Goal: Navigation & Orientation: Find specific page/section

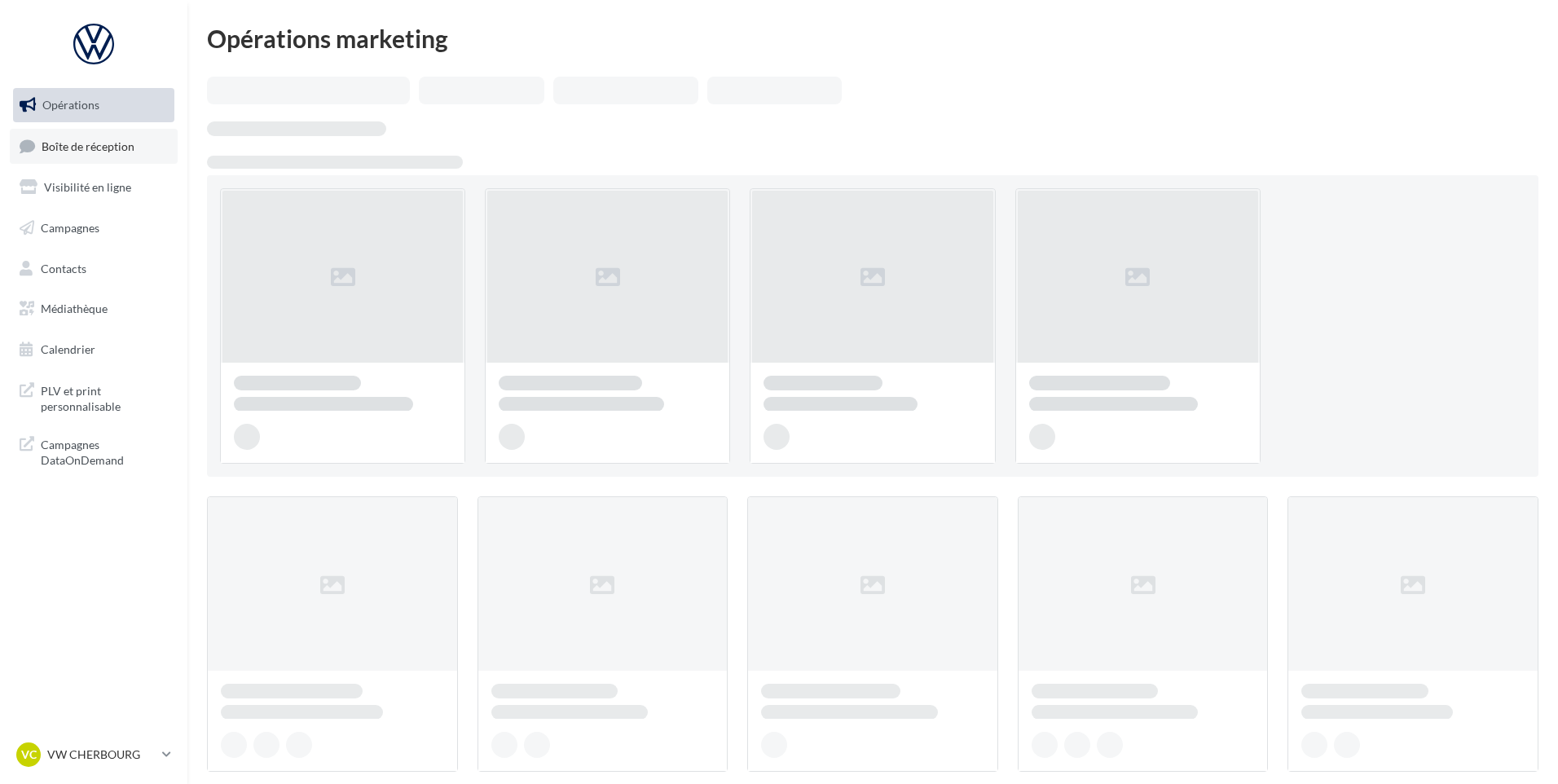
click at [132, 157] on link "Boîte de réception" at bounding box center [94, 145] width 168 height 35
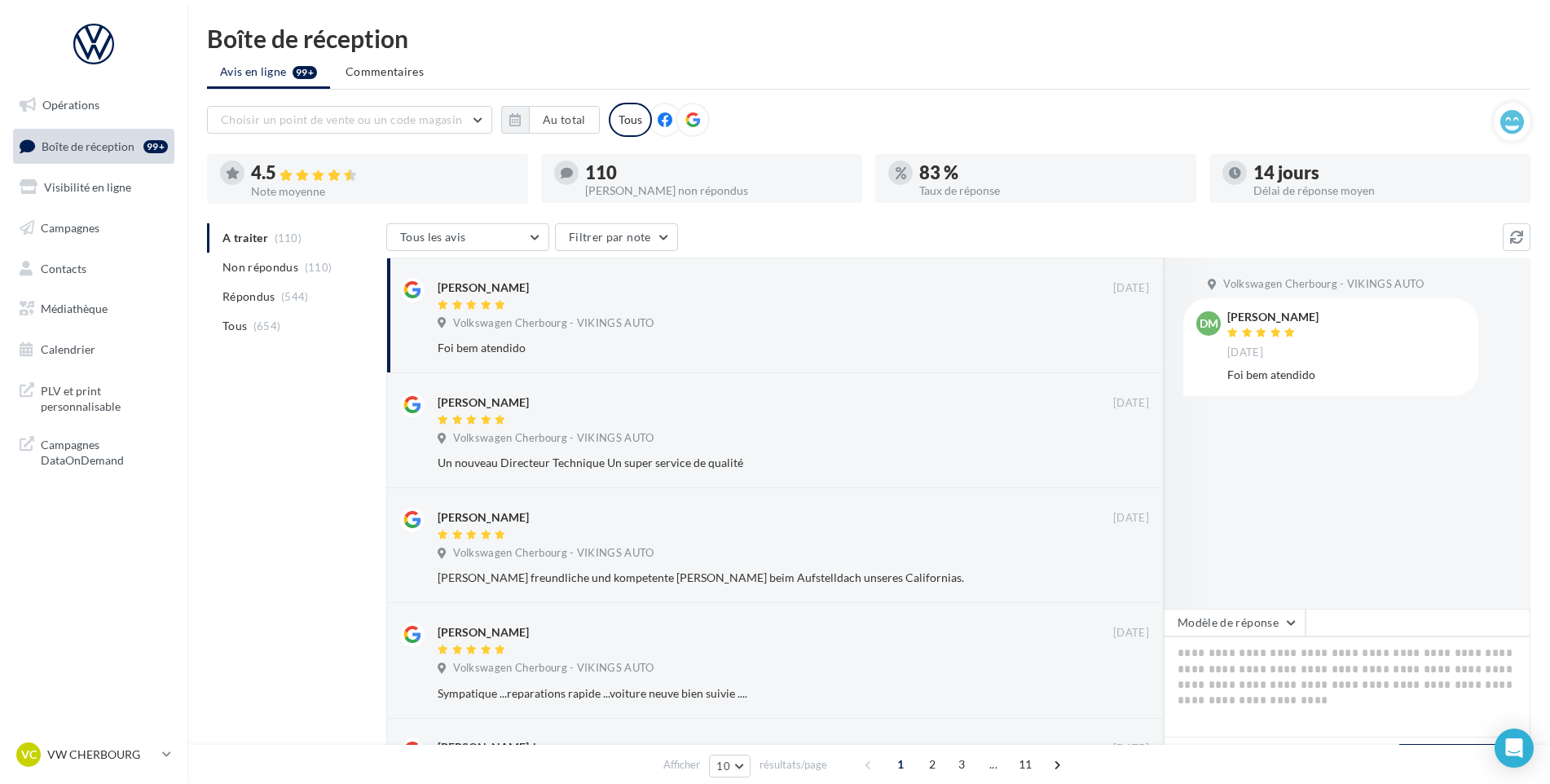
click at [104, 736] on nav "Opérations Boîte de réception 99+ Visibilité en ligne Campagnes Contacts Médiat…" at bounding box center [94, 392] width 188 height 784
click at [95, 748] on p "VW CHERBOURG" at bounding box center [102, 754] width 109 height 16
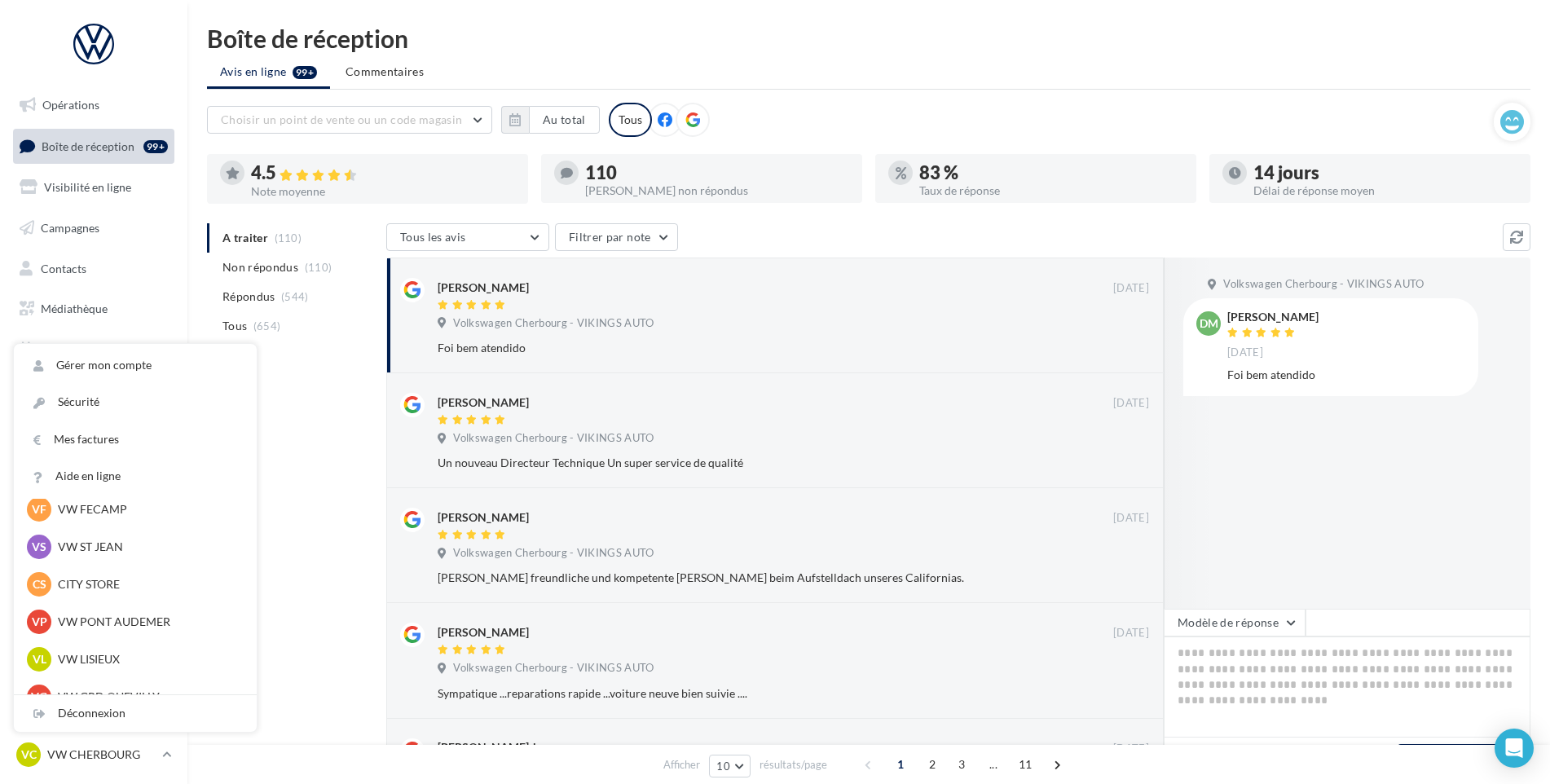
scroll to position [199, 0]
click at [112, 509] on p "VW FECAMP" at bounding box center [146, 514] width 179 height 16
